Goal: Transaction & Acquisition: Purchase product/service

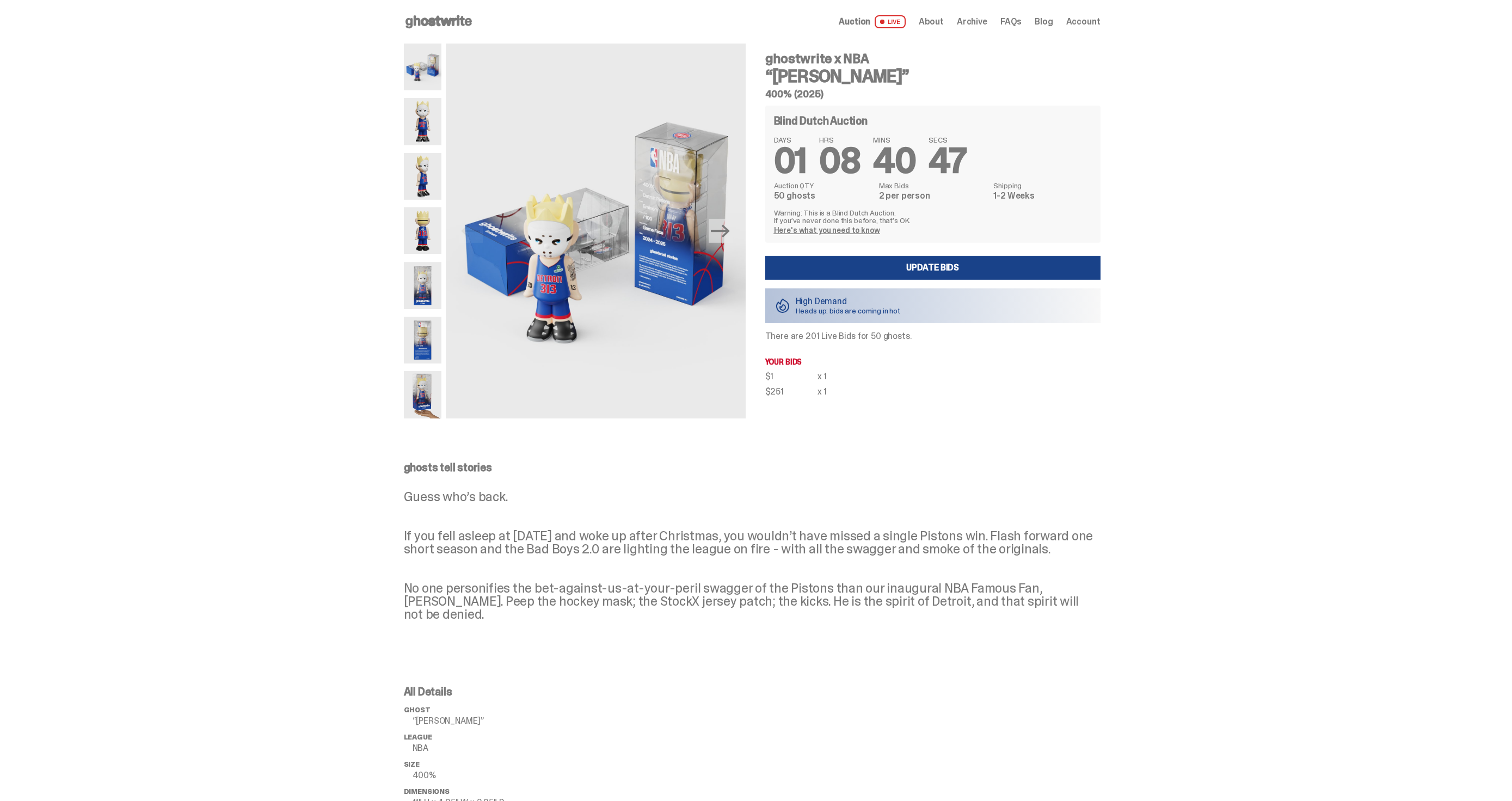
click at [460, 28] on icon at bounding box center [438, 22] width 70 height 17
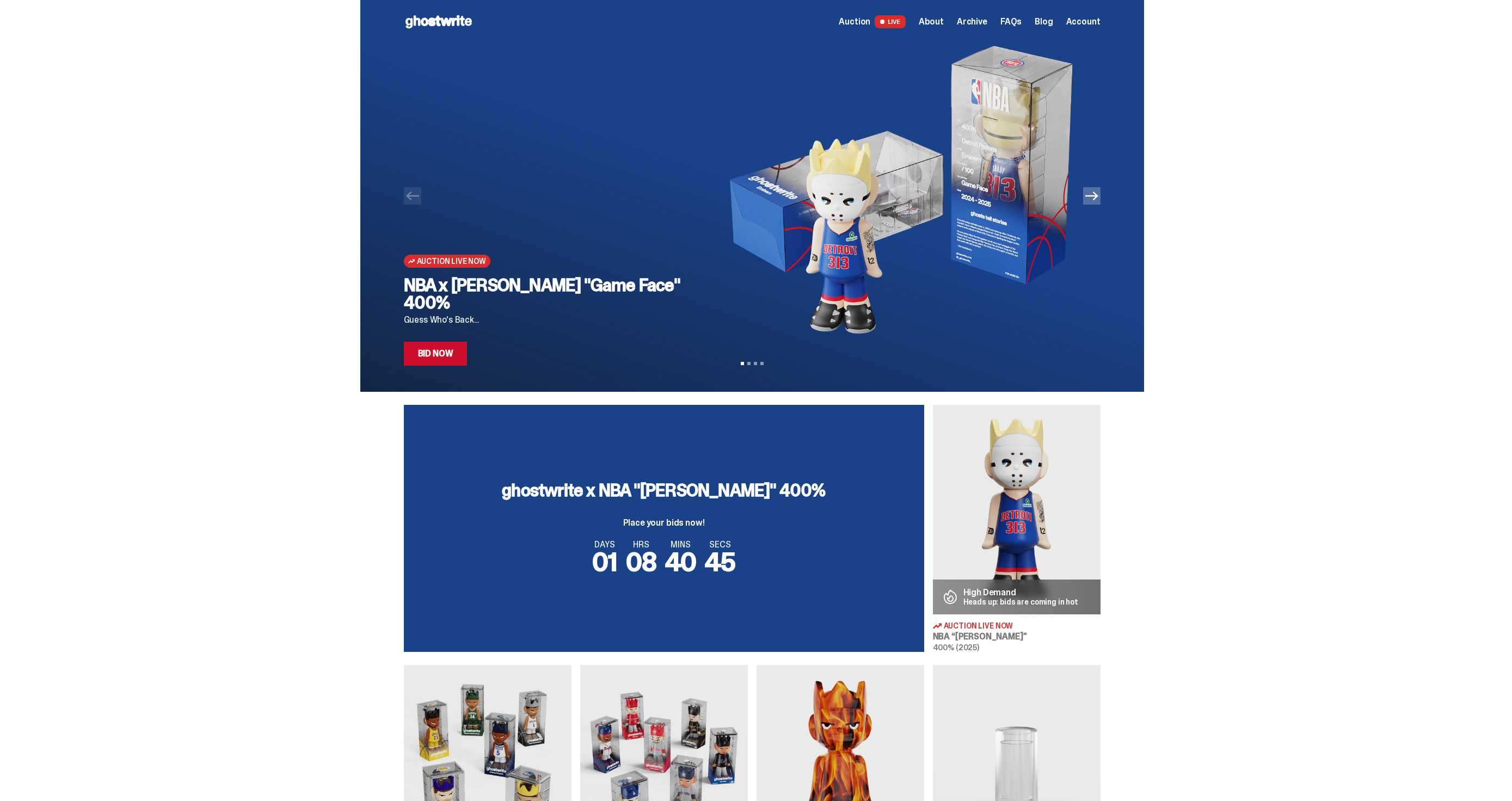
click at [457, 354] on link "Bid Now" at bounding box center [436, 354] width 64 height 24
